Goal: Obtain resource: Download file/media

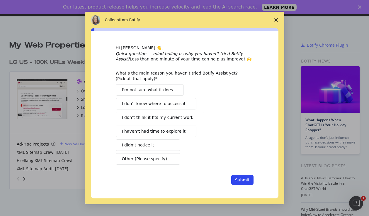
click at [274, 18] on polygon "Close survey" at bounding box center [276, 20] width 4 height 4
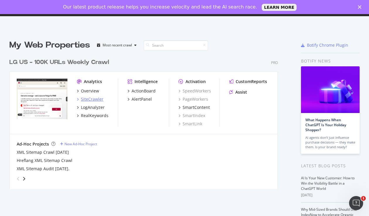
click at [84, 100] on div "SiteCrawler" at bounding box center [92, 99] width 23 height 6
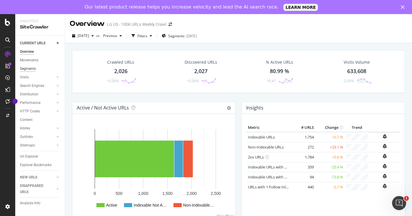
click at [27, 68] on div "Segments" at bounding box center [28, 69] width 16 height 6
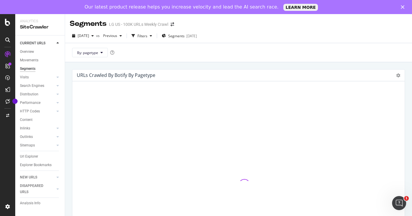
click at [368, 8] on icon "Close" at bounding box center [403, 7] width 4 height 4
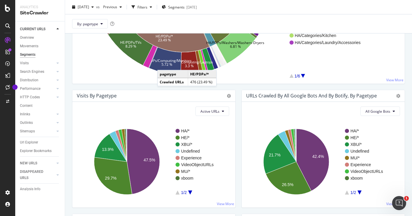
scroll to position [195, 0]
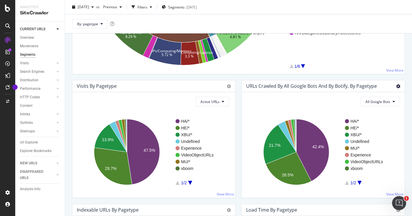
click at [368, 87] on icon at bounding box center [398, 86] width 4 height 4
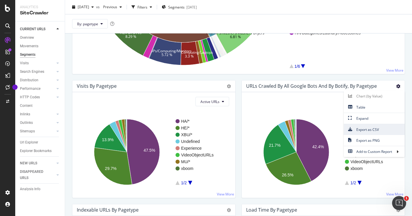
click at [356, 130] on span "Export as CSV" at bounding box center [374, 129] width 61 height 8
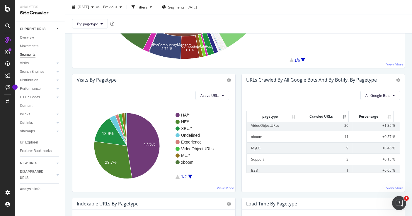
scroll to position [204, 0]
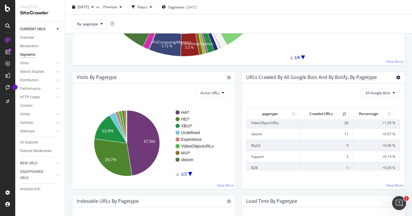
click at [368, 77] on icon at bounding box center [398, 77] width 4 height 4
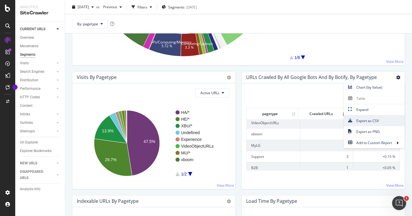
click at [355, 120] on span "Export as CSV" at bounding box center [374, 121] width 61 height 8
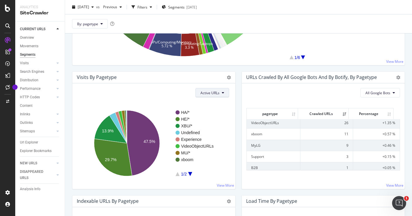
scroll to position [205, 0]
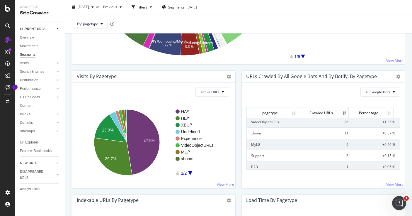
click at [368, 183] on link "View More" at bounding box center [394, 184] width 17 height 5
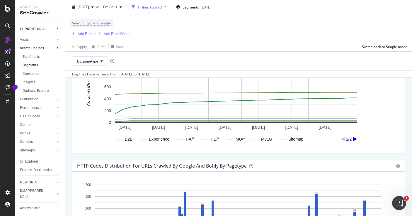
scroll to position [558, 0]
